Goal: Check status: Check status

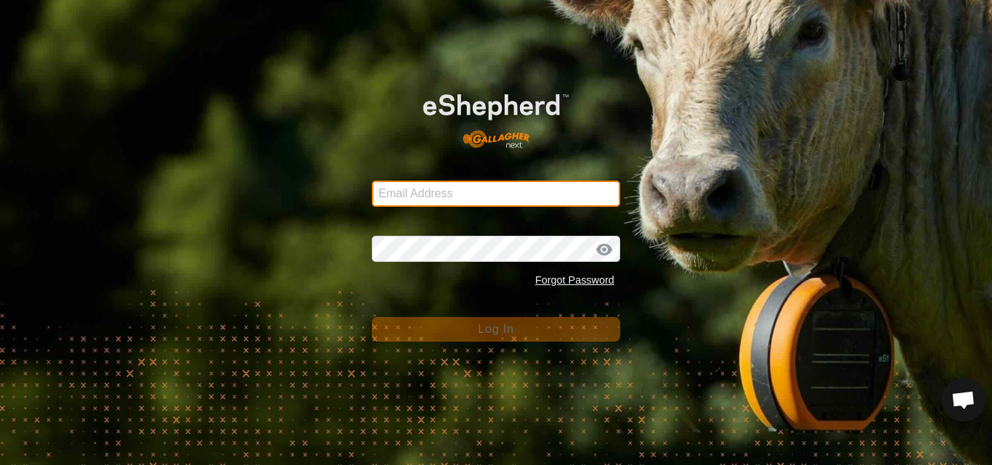
drag, startPoint x: 0, startPoint y: 0, endPoint x: 430, endPoint y: 188, distance: 469.1
click at [430, 188] on input "Email Address" at bounding box center [496, 194] width 248 height 26
type input "[PERSON_NAME][EMAIL_ADDRESS][DOMAIN_NAME]"
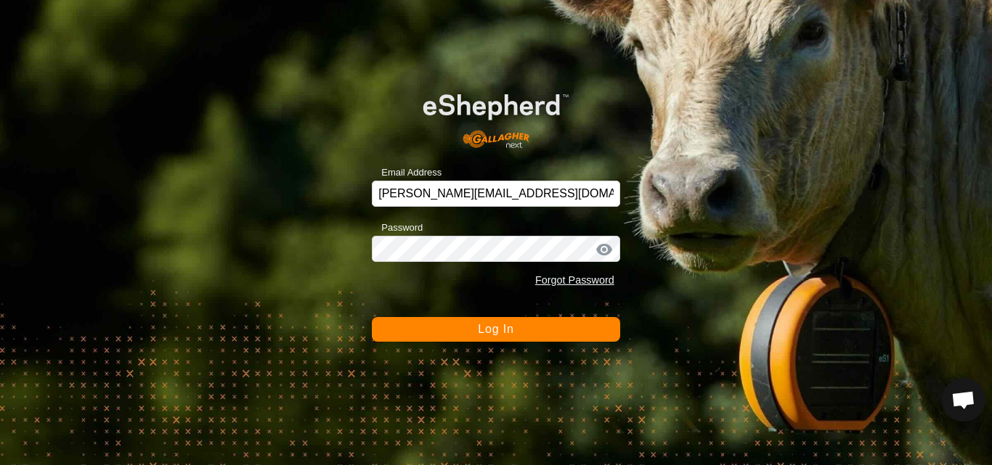
click at [500, 327] on span "Log In" at bounding box center [496, 329] width 36 height 12
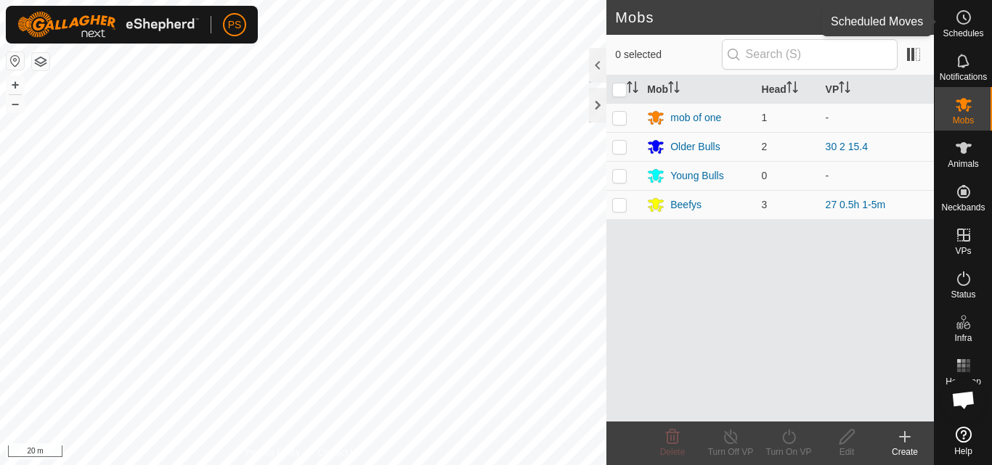
click at [969, 20] on circle at bounding box center [963, 17] width 13 height 13
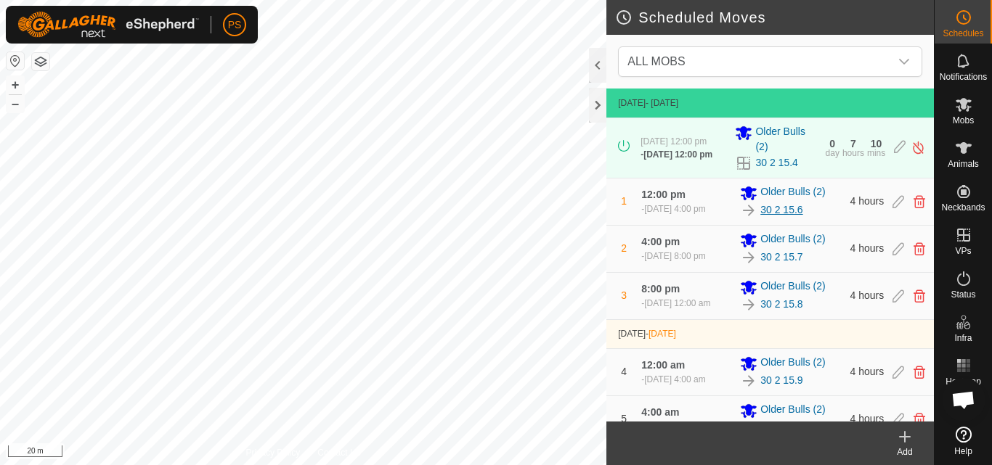
click at [781, 218] on link "30 2 15.6" at bounding box center [781, 210] width 42 height 15
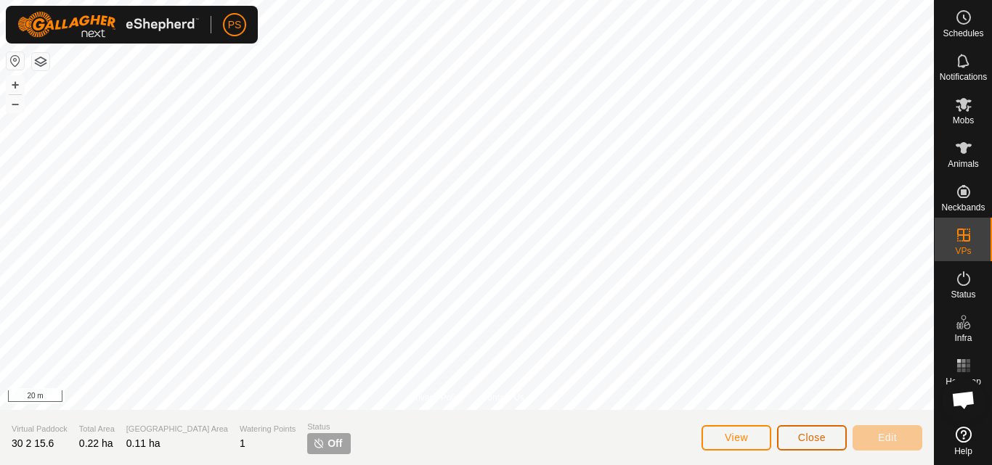
click at [823, 439] on span "Close" at bounding box center [812, 438] width 28 height 12
